Goal: Transaction & Acquisition: Purchase product/service

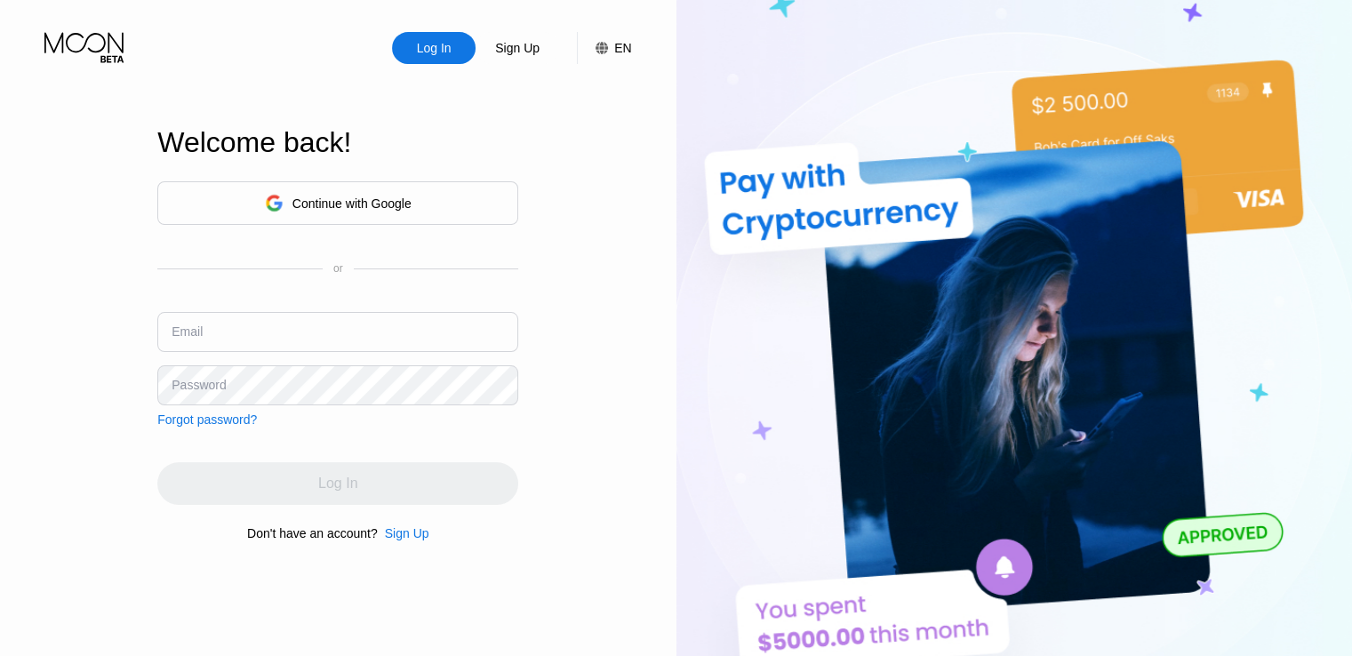
click at [403, 540] on div "Sign Up" at bounding box center [407, 533] width 44 height 14
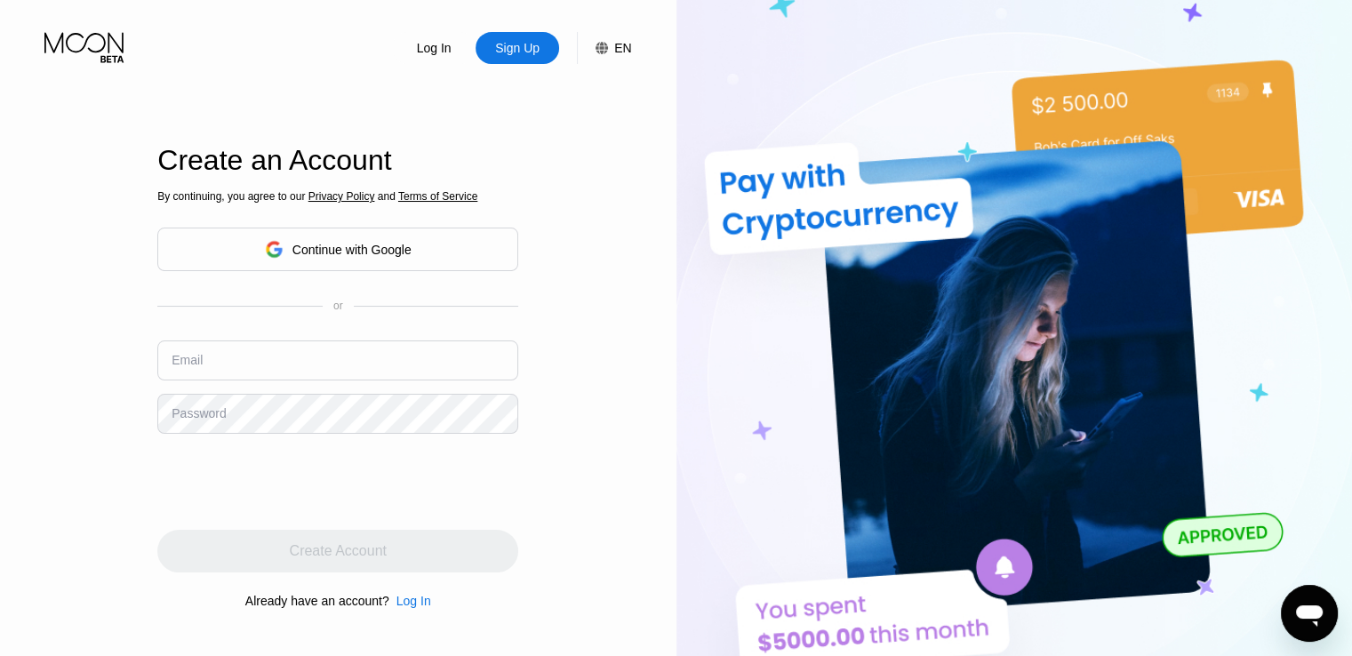
click at [85, 438] on div "Log In Sign Up EN Language English Save Create an Account By continuing, you ag…" at bounding box center [338, 361] width 676 height 722
click at [225, 367] on input "text" at bounding box center [337, 360] width 361 height 40
paste input "[EMAIL_ADDRESS][DOMAIN_NAME]"
type input "[EMAIL_ADDRESS][DOMAIN_NAME]"
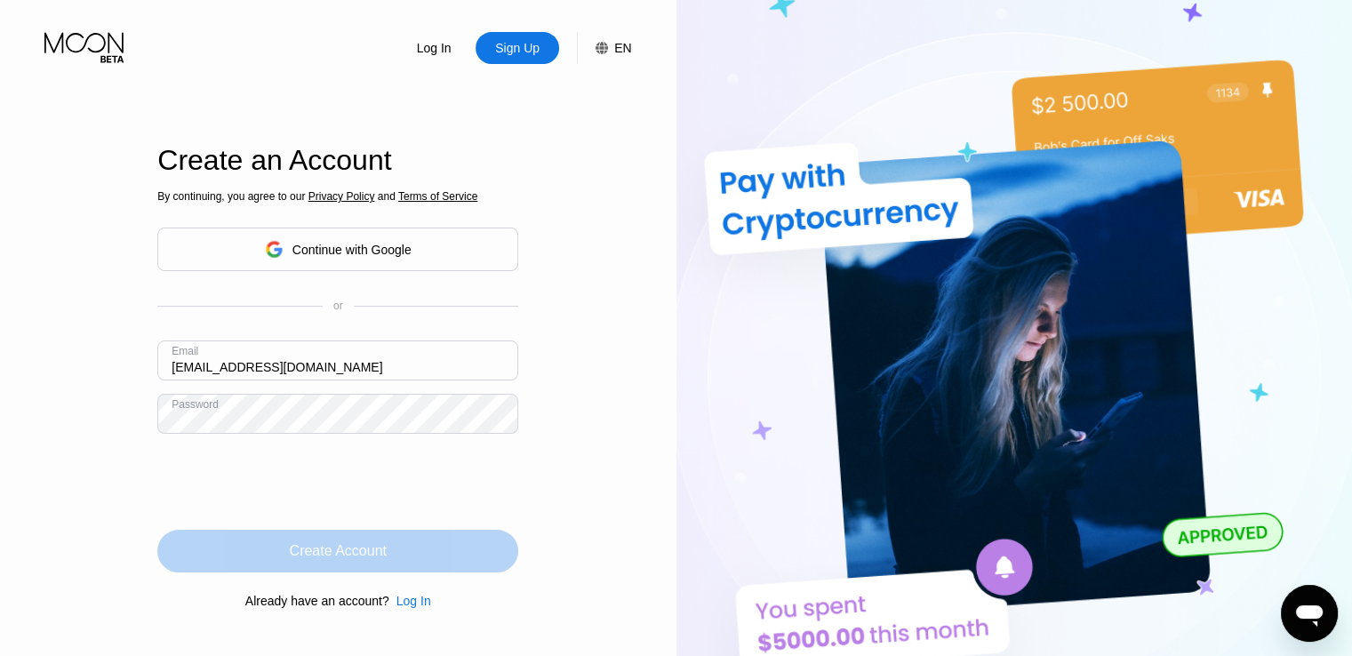
click at [393, 551] on div "Create Account" at bounding box center [337, 551] width 361 height 43
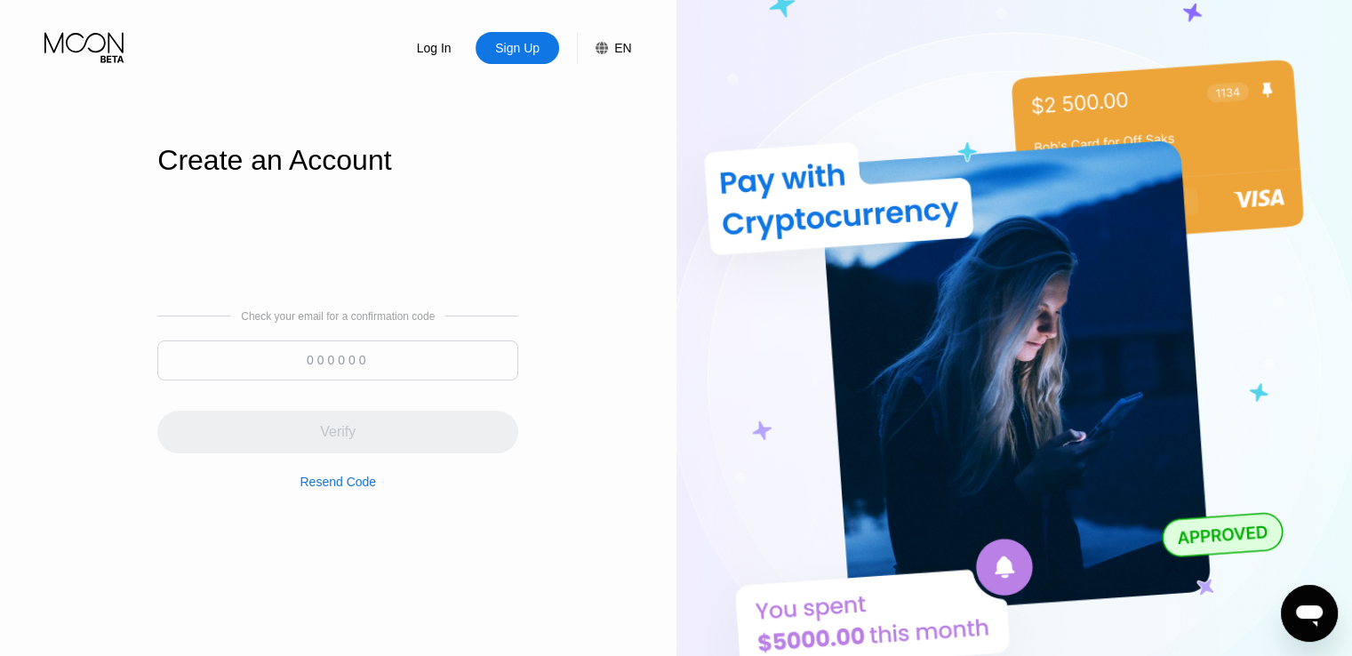
click at [320, 361] on input at bounding box center [337, 360] width 361 height 40
paste input "084296"
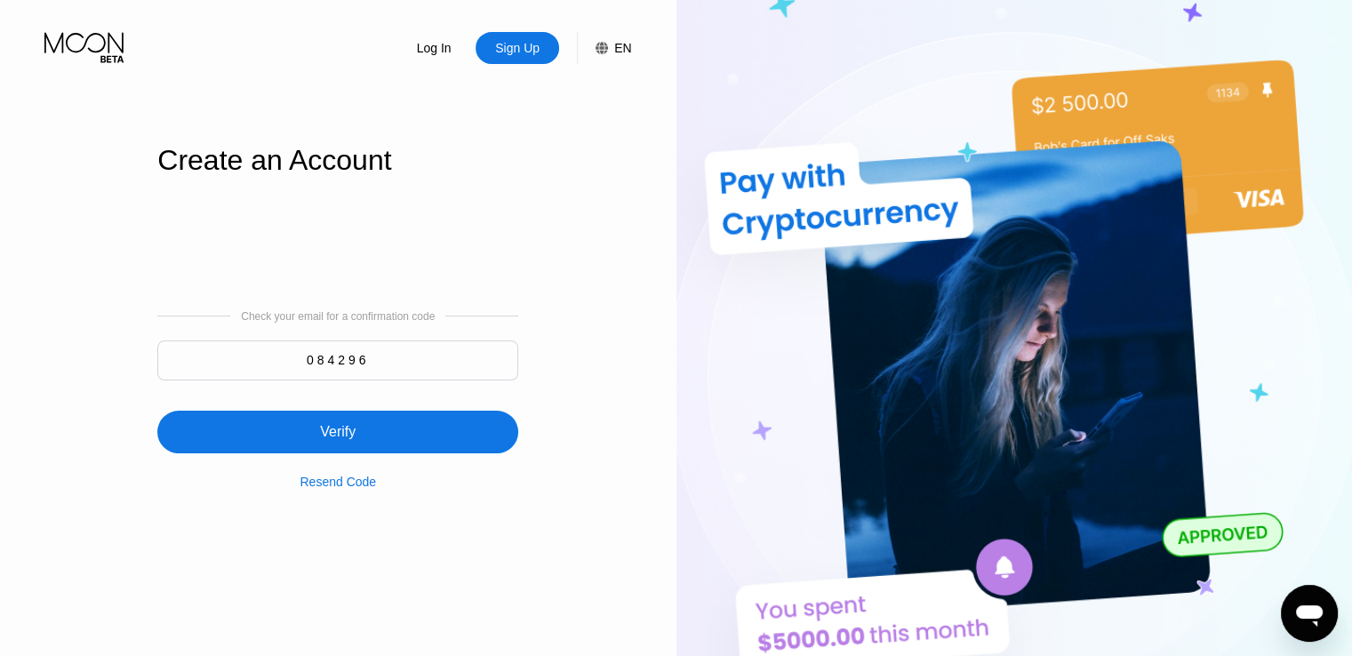
type input "084296"
click at [350, 422] on div "Verify" at bounding box center [337, 432] width 361 height 43
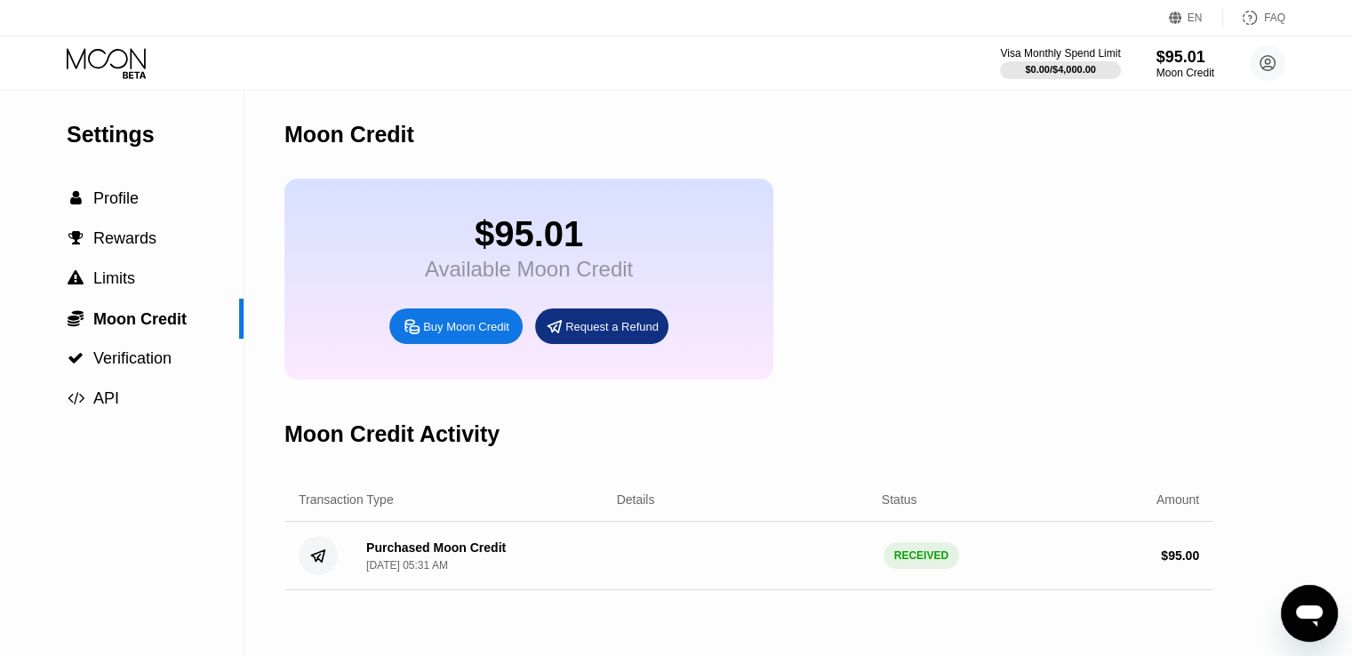
click at [537, 228] on div "$95.01" at bounding box center [529, 234] width 208 height 40
click at [113, 200] on span "Profile" at bounding box center [115, 198] width 45 height 18
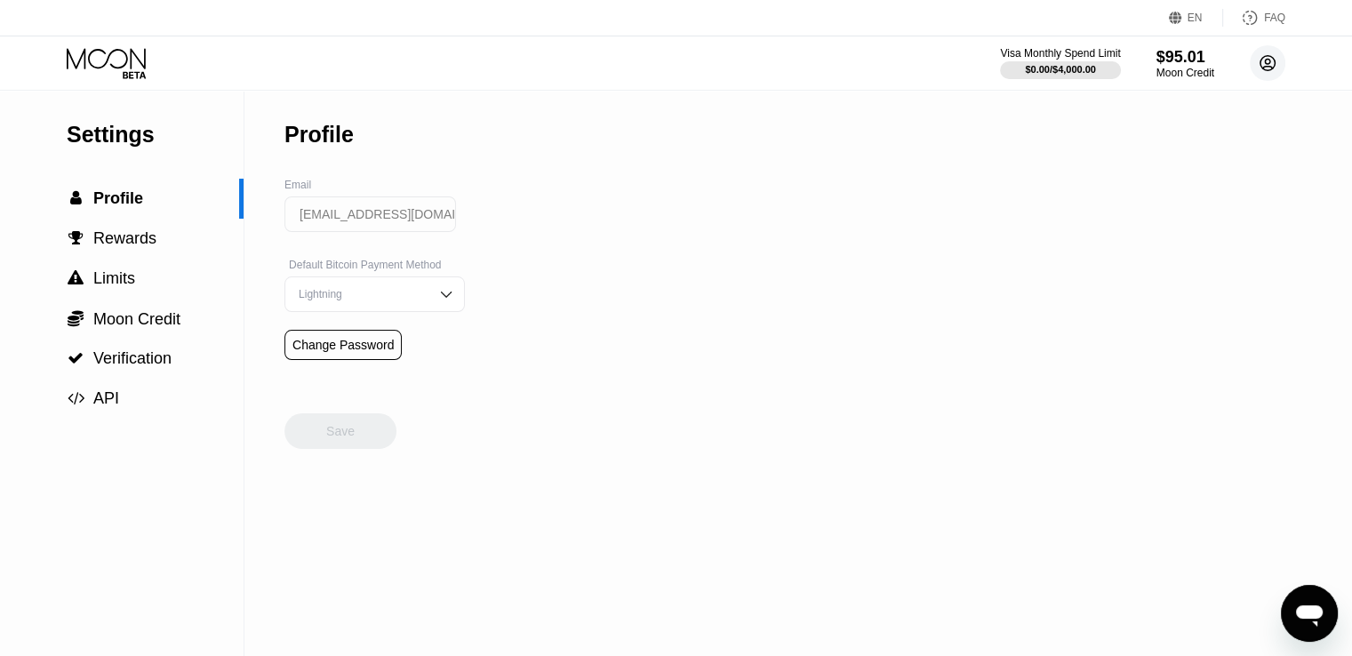
click at [1265, 67] on icon at bounding box center [1268, 63] width 36 height 36
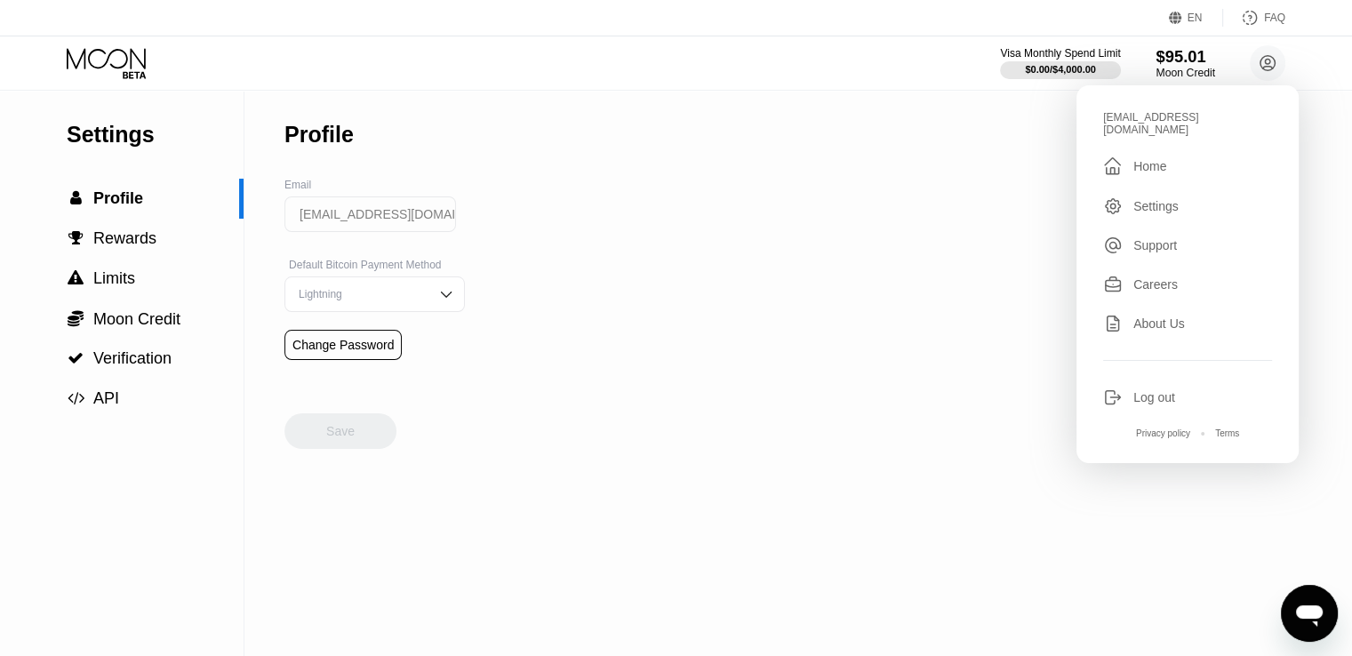
click at [1196, 54] on div "$95.01" at bounding box center [1186, 56] width 60 height 19
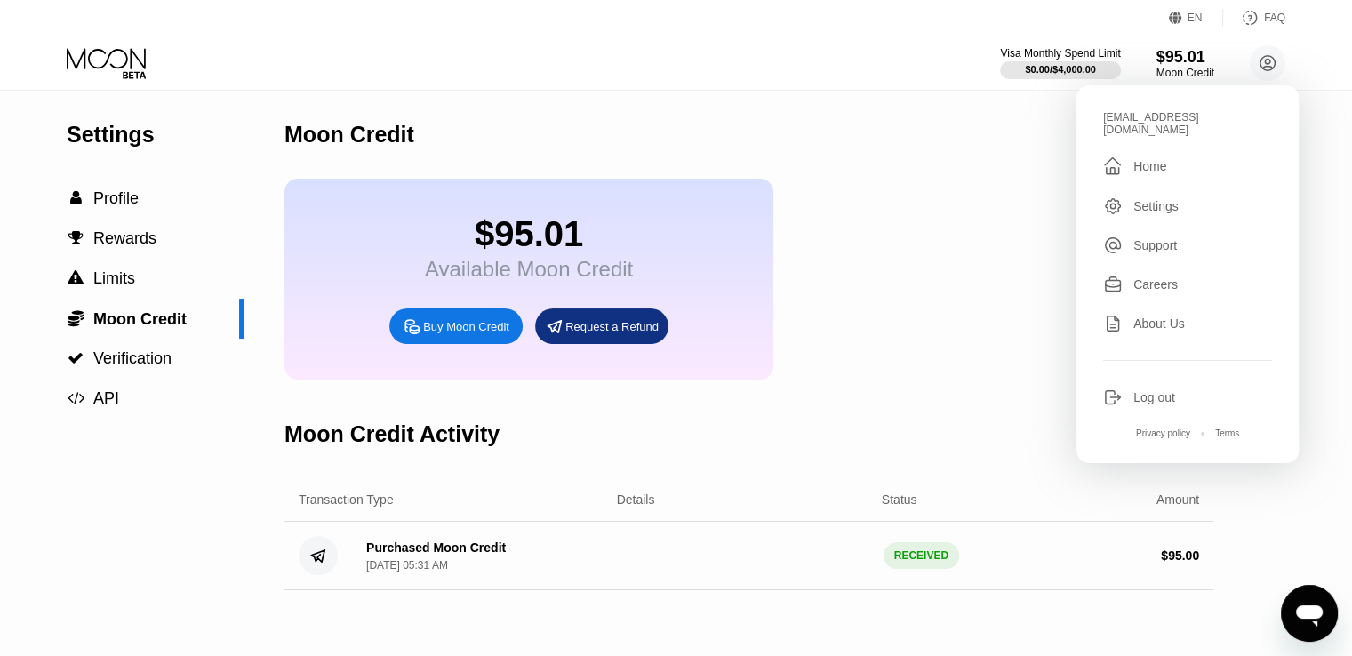
click at [446, 332] on div "Buy Moon Credit" at bounding box center [455, 326] width 133 height 36
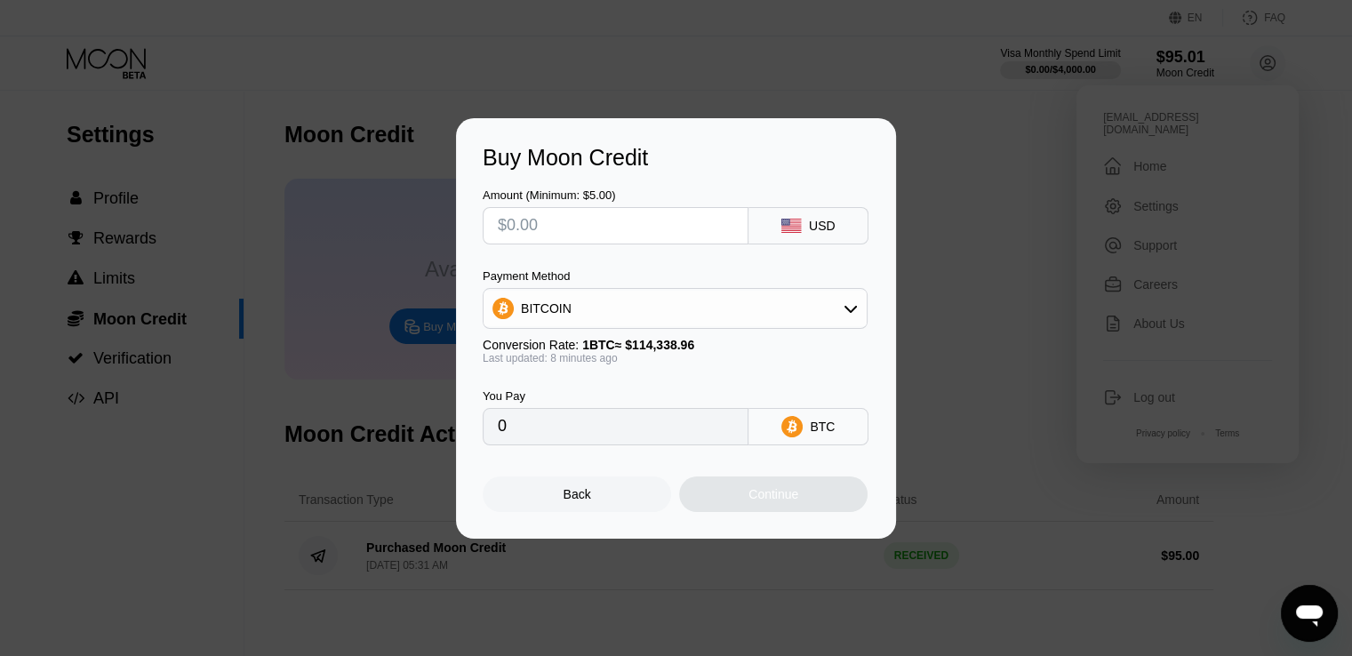
click at [654, 305] on div "BITCOIN" at bounding box center [675, 309] width 383 height 36
click at [654, 304] on div "BITCOIN" at bounding box center [675, 309] width 383 height 36
click at [595, 497] on div "Back" at bounding box center [577, 494] width 188 height 36
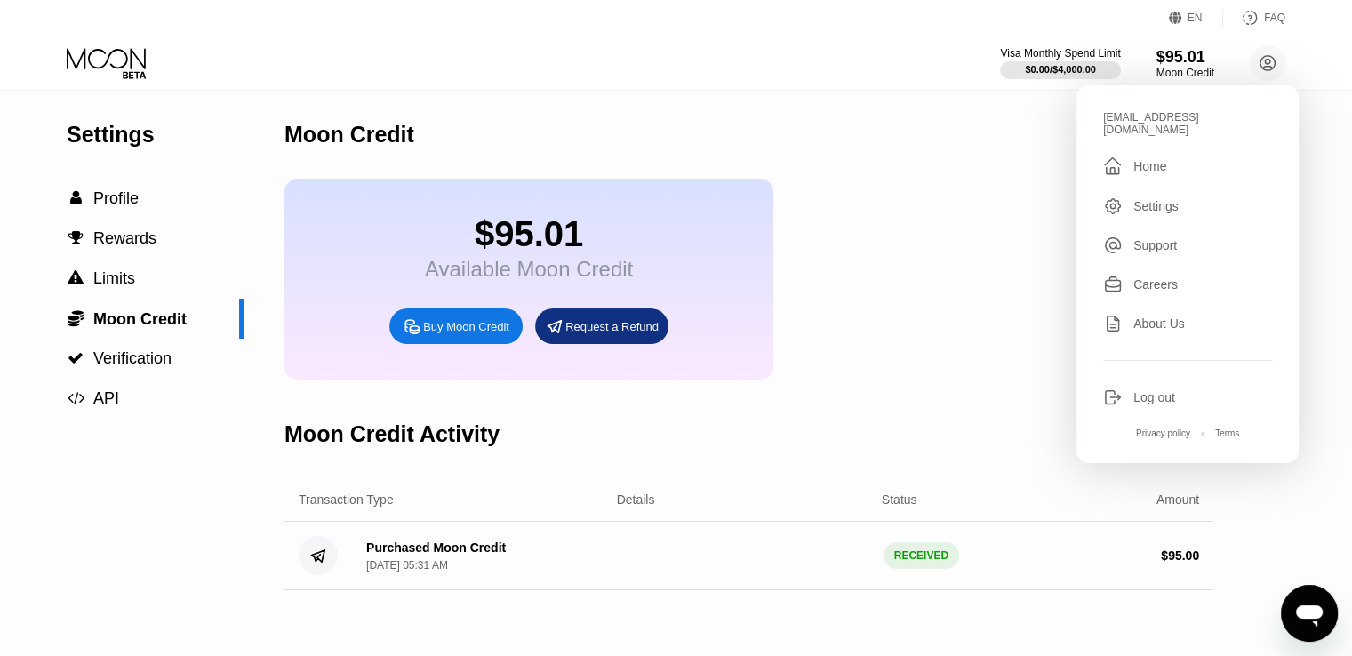
click at [599, 254] on div "$95.01" at bounding box center [529, 234] width 208 height 40
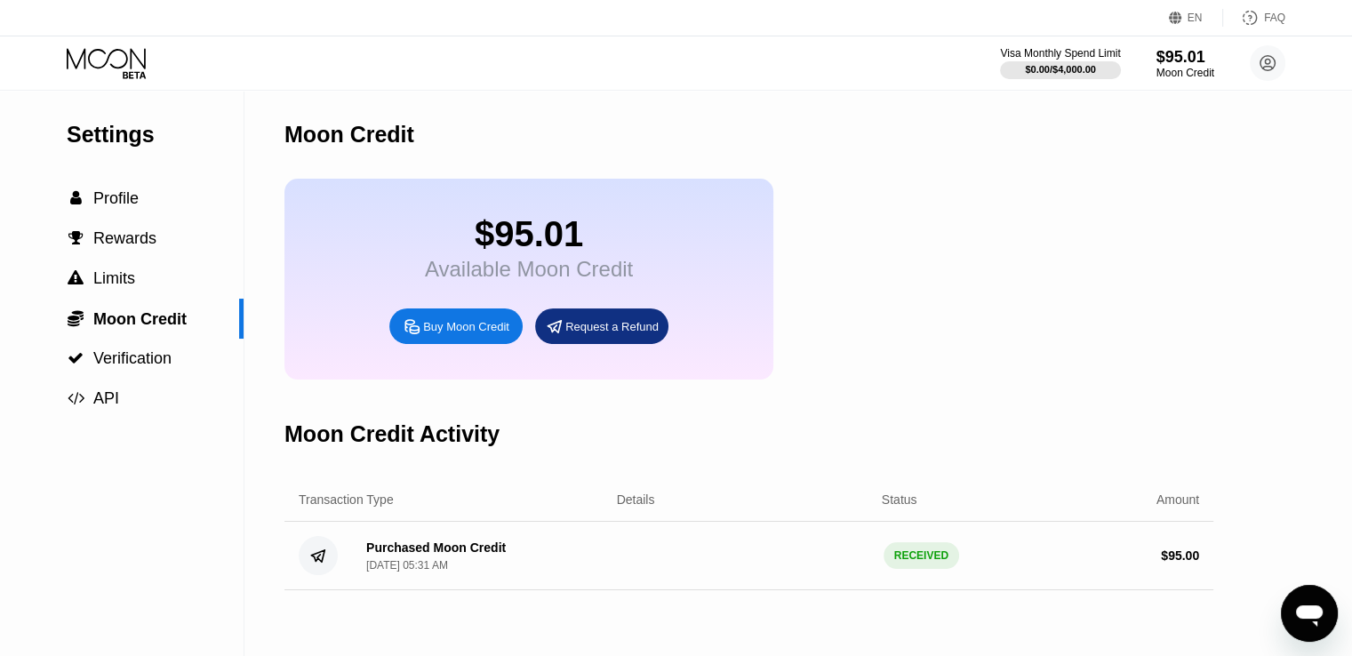
click at [503, 221] on div "$95.01" at bounding box center [529, 234] width 208 height 40
click at [85, 208] on div " Profile" at bounding box center [103, 198] width 72 height 19
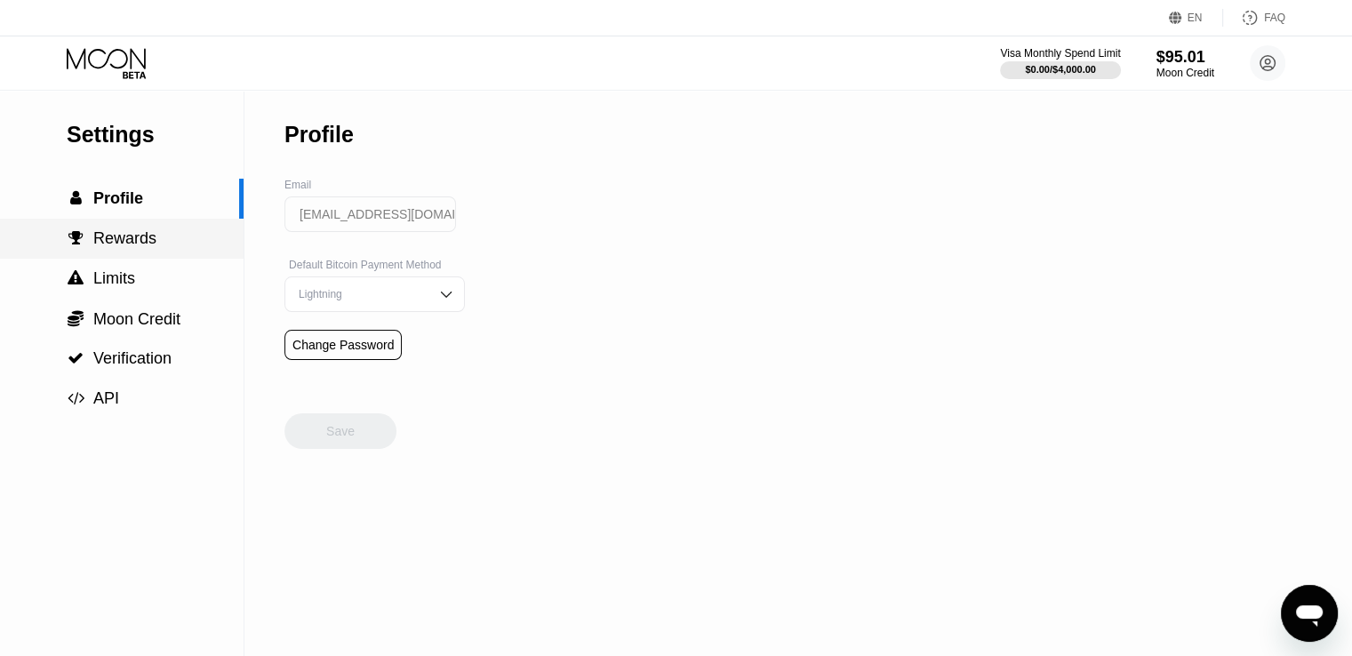
click at [120, 247] on span "Rewards" at bounding box center [124, 238] width 63 height 18
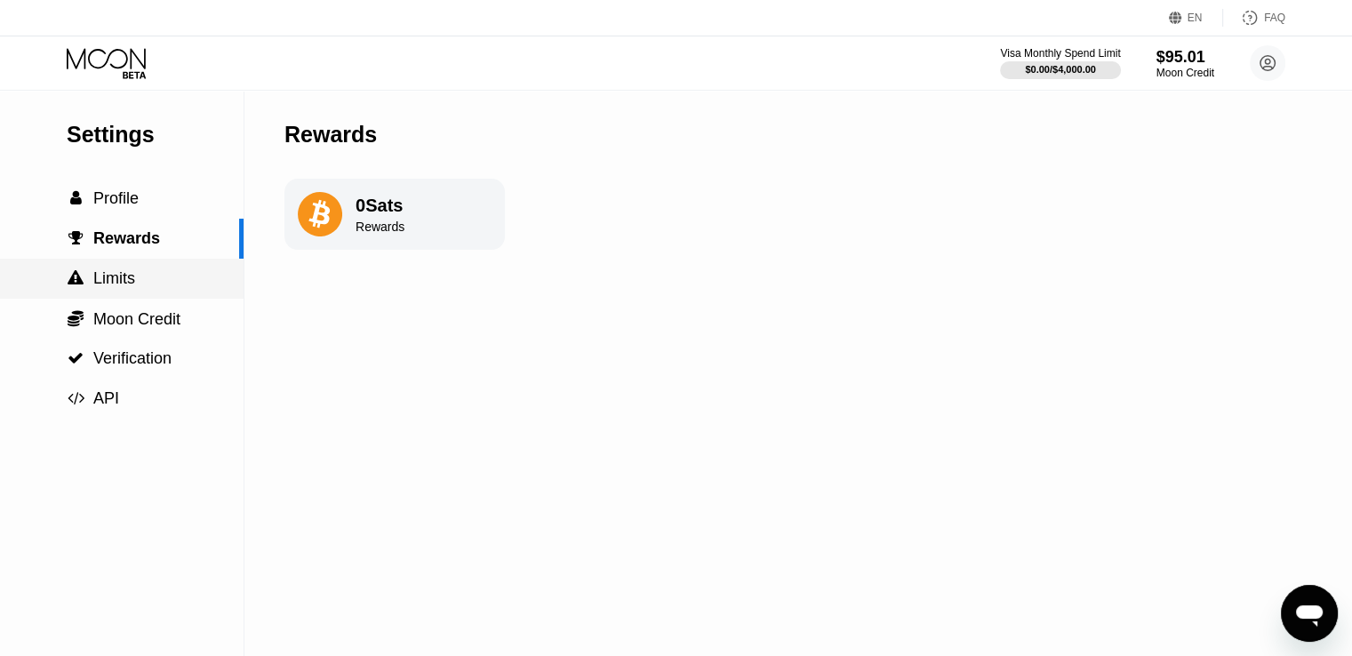
click at [118, 268] on div " Limits" at bounding box center [122, 279] width 244 height 40
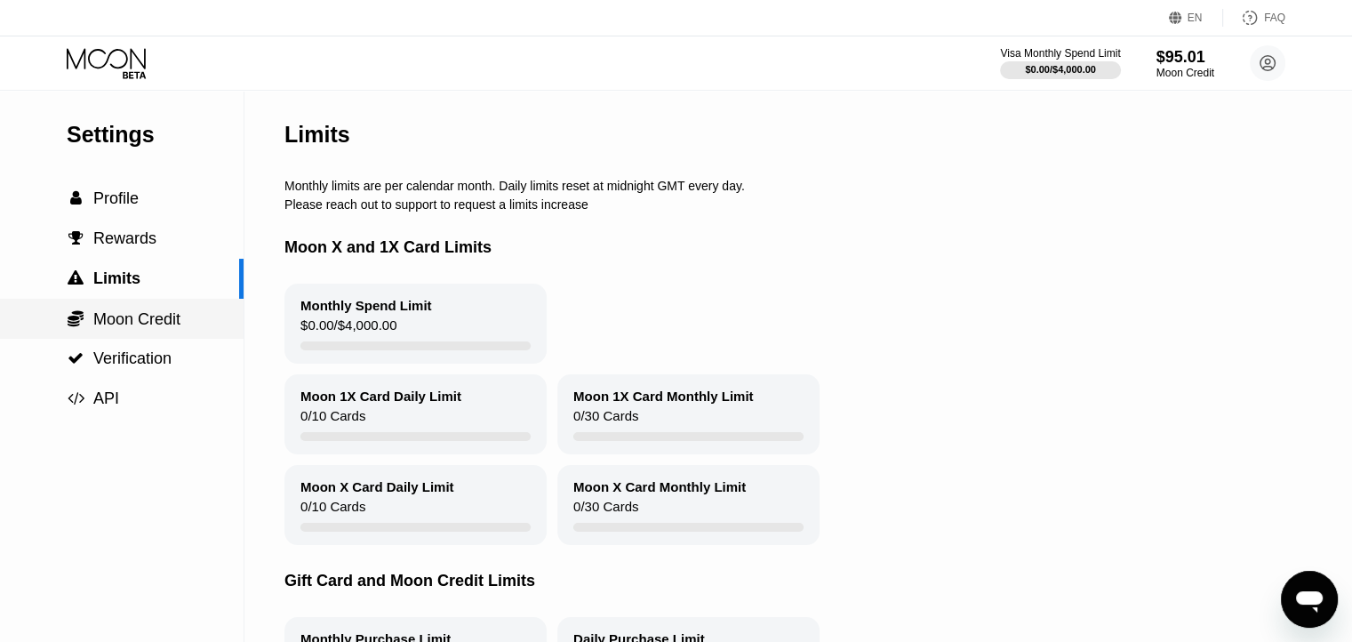
click at [139, 320] on span "Moon Credit" at bounding box center [136, 319] width 87 height 18
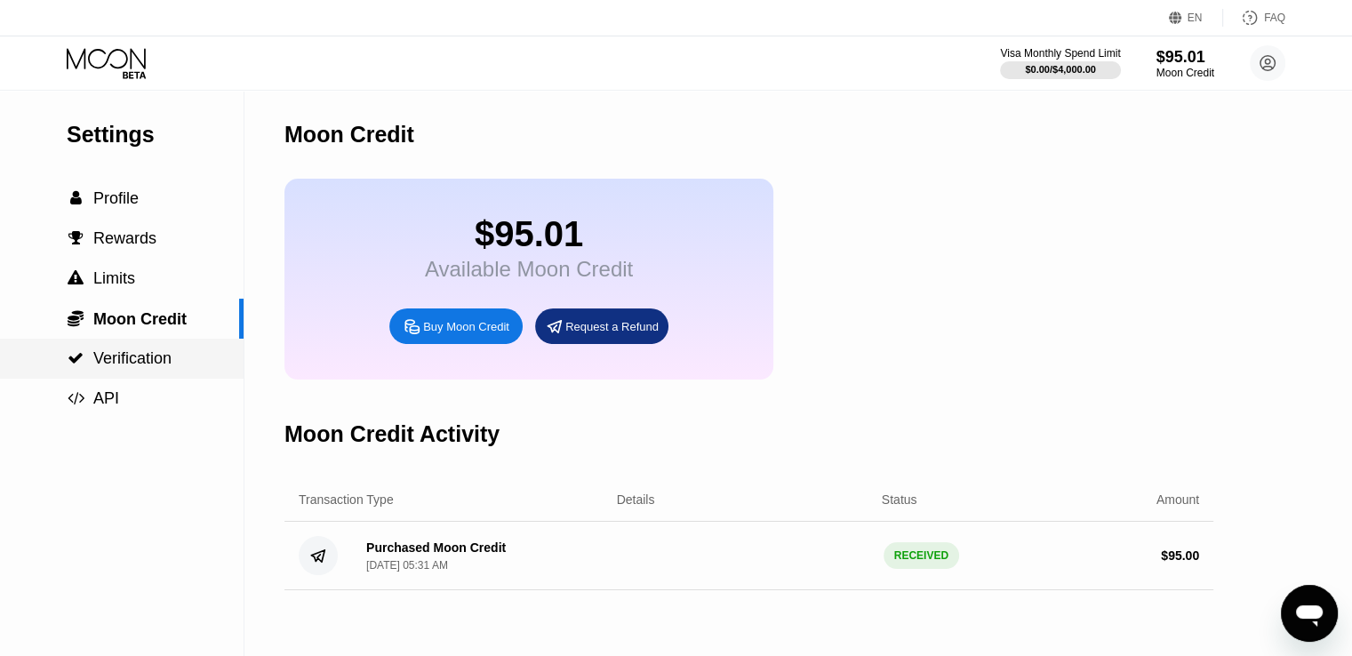
drag, startPoint x: 244, startPoint y: 327, endPoint x: 242, endPoint y: 357, distance: 30.3
click at [242, 357] on div "Settings  Profile  Rewards  Limits  Moon Credit  Verification  API" at bounding box center [122, 373] width 244 height 565
